Goal: Information Seeking & Learning: Learn about a topic

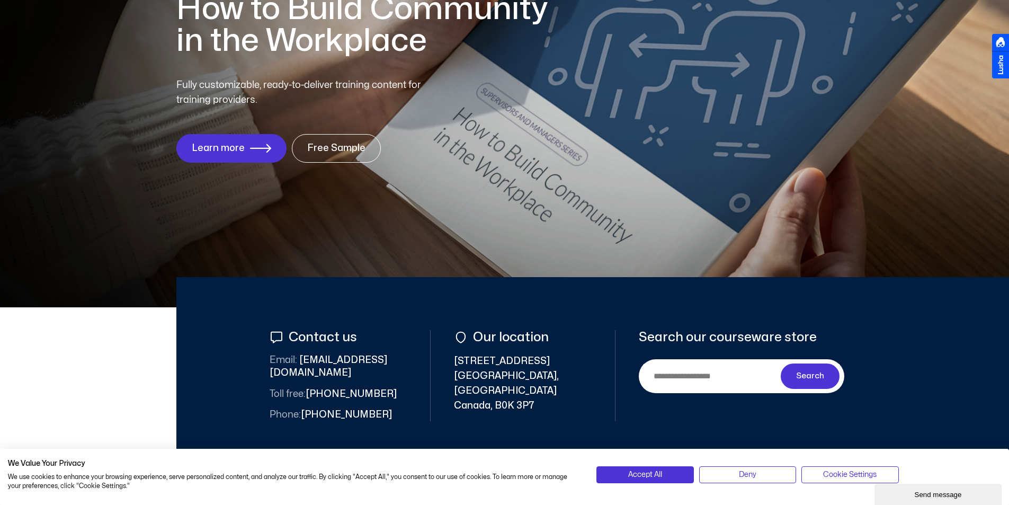
click at [982, 26] on div "Newest Release How to Build Community in the Workplace Fully customizable, read…" at bounding box center [504, 72] width 1009 height 471
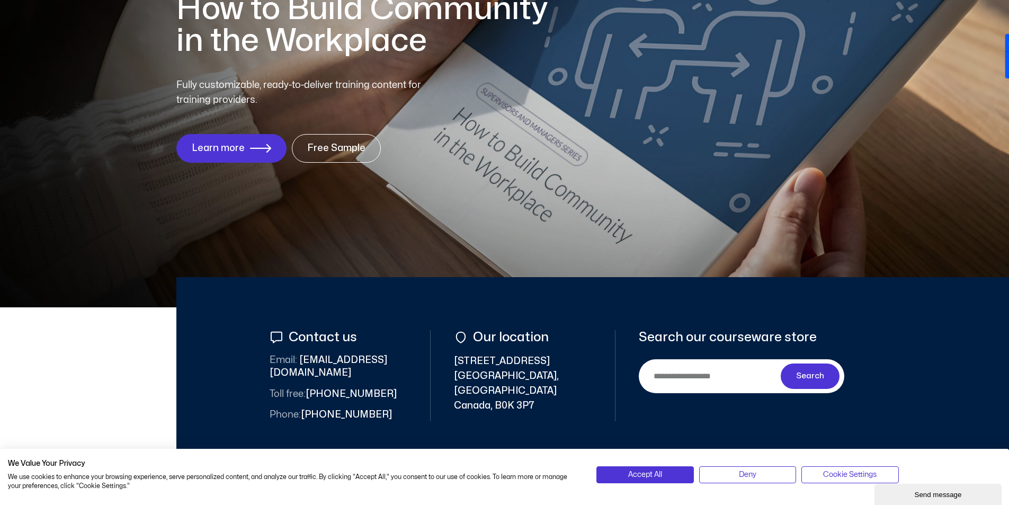
click at [779, 216] on div "Newest Release How to Build Community in the Workplace Fully customizable, read…" at bounding box center [504, 72] width 1009 height 471
click at [1001, 63] on div at bounding box center [1000, 56] width 17 height 45
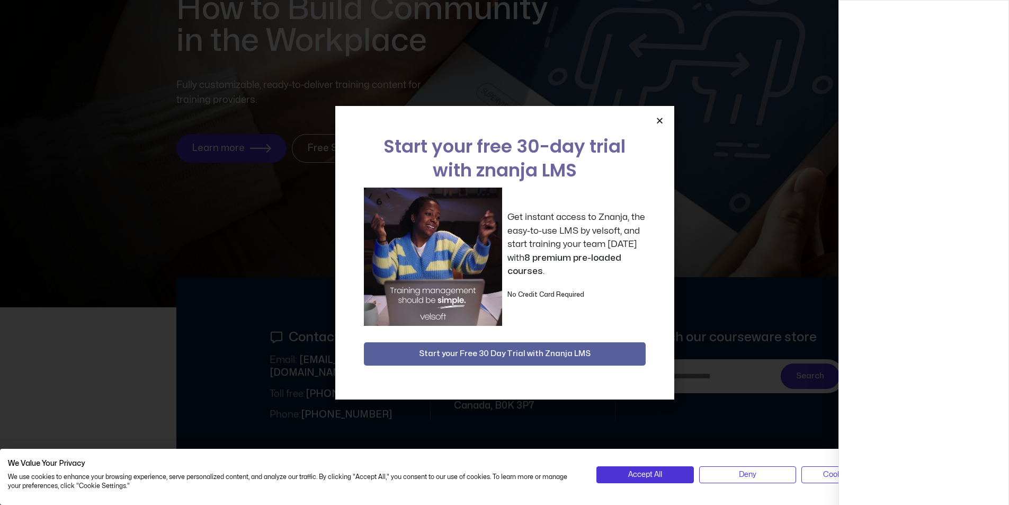
click at [658, 120] on icon "Close" at bounding box center [660, 121] width 8 height 8
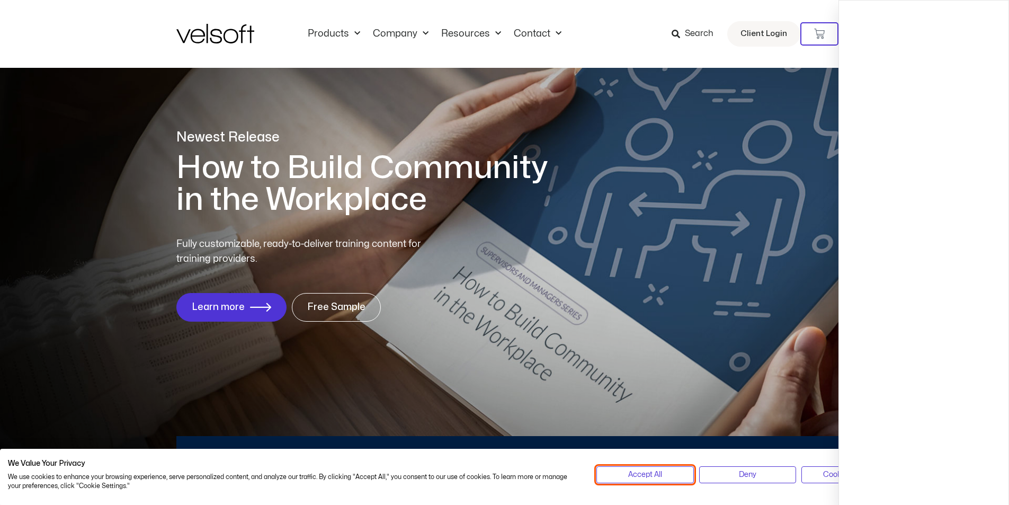
click at [631, 477] on span "Accept All" at bounding box center [645, 475] width 34 height 12
